Goal: Find specific page/section

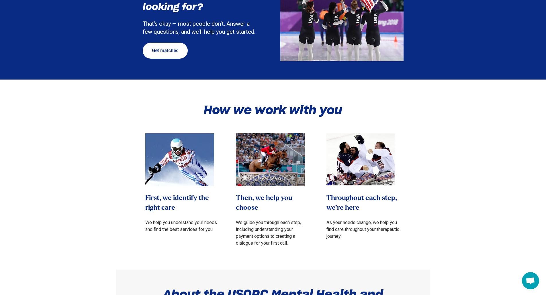
scroll to position [200, 0]
click at [168, 50] on link "Get matched" at bounding box center [165, 51] width 45 height 16
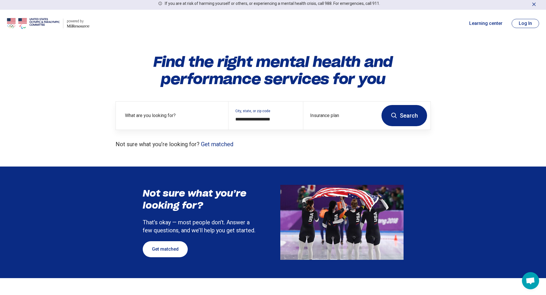
scroll to position [1, 0]
